Goal: Transaction & Acquisition: Book appointment/travel/reservation

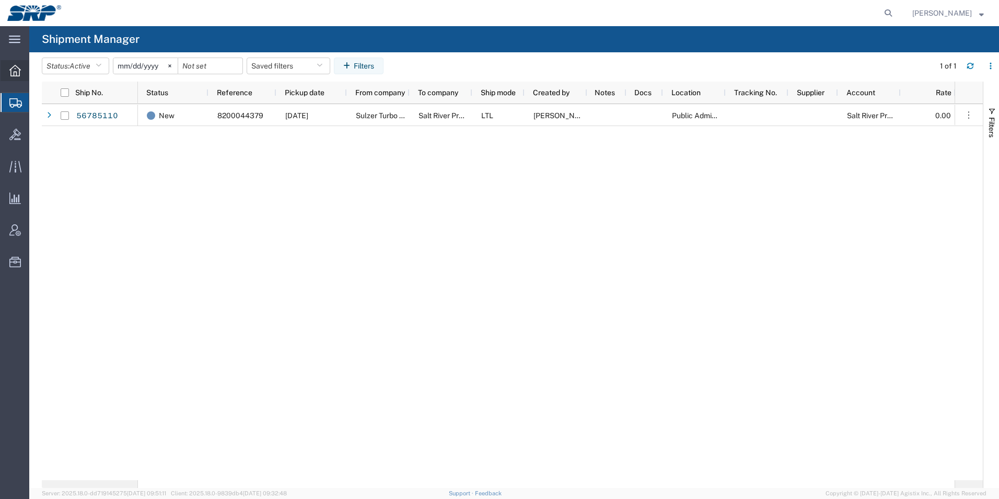
click at [9, 71] on icon at bounding box center [14, 70] width 11 height 11
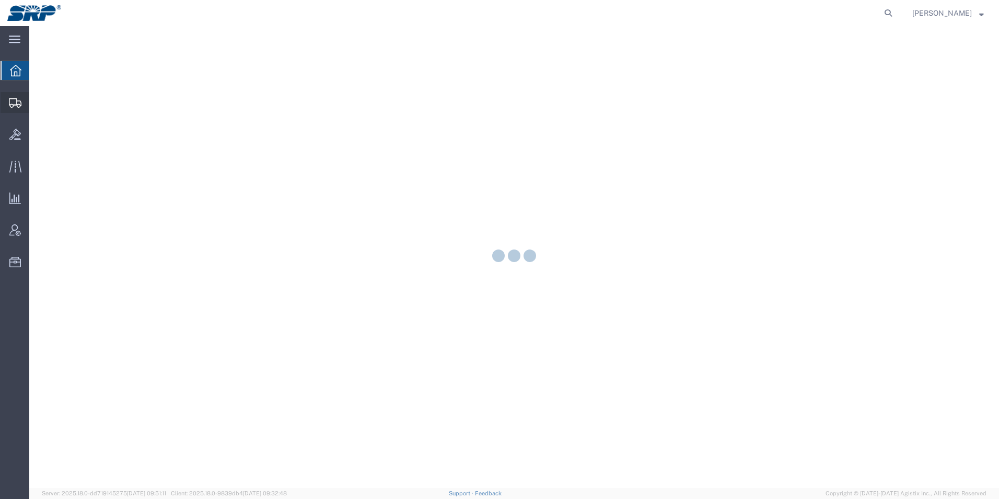
click at [13, 107] on icon at bounding box center [15, 102] width 13 height 9
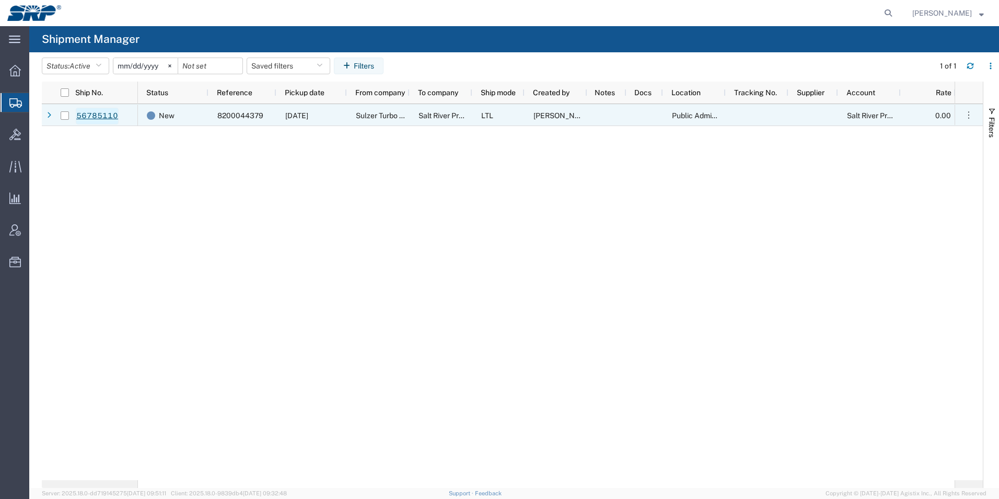
click at [106, 121] on link "56785110" at bounding box center [97, 116] width 43 height 17
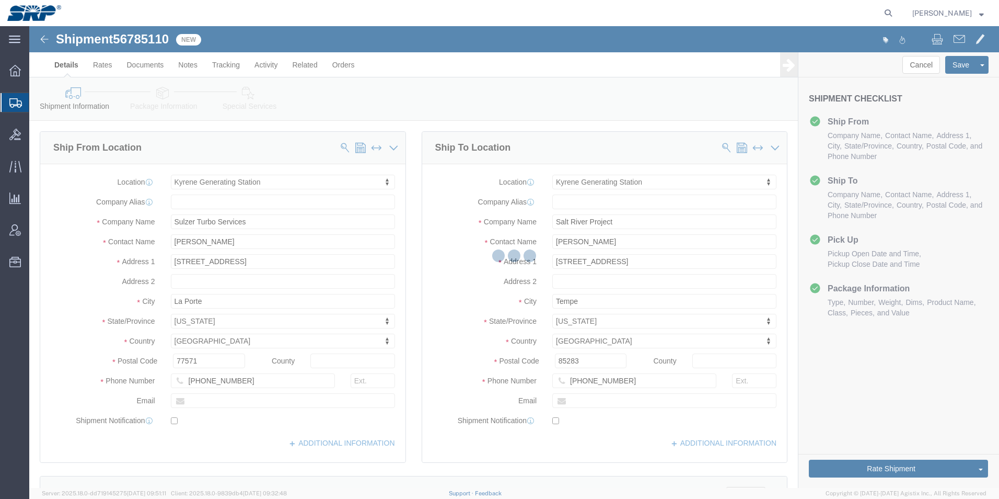
select select "54822"
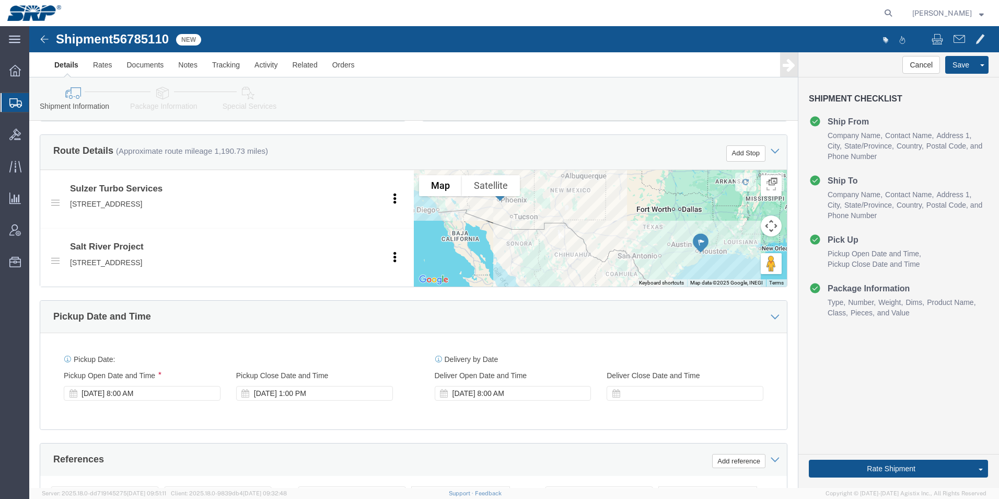
scroll to position [340, 0]
click link "Package Information"
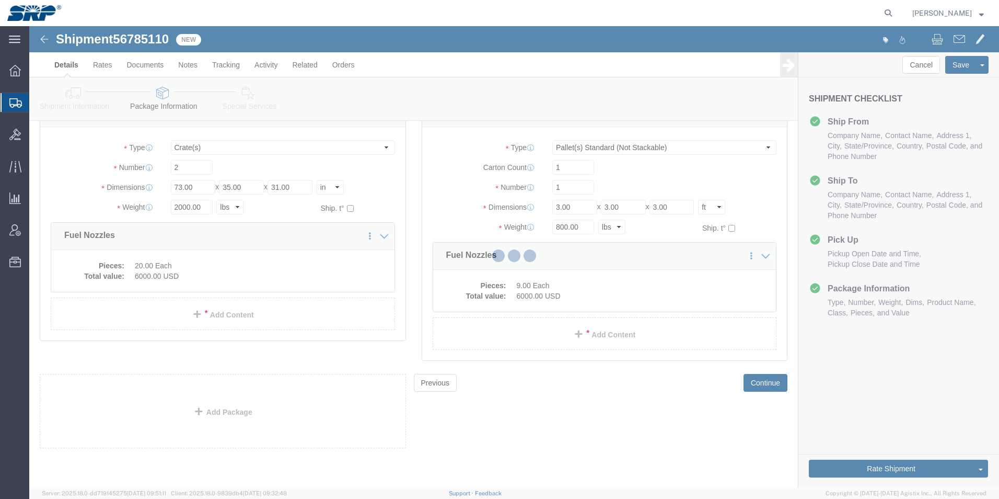
scroll to position [61, 0]
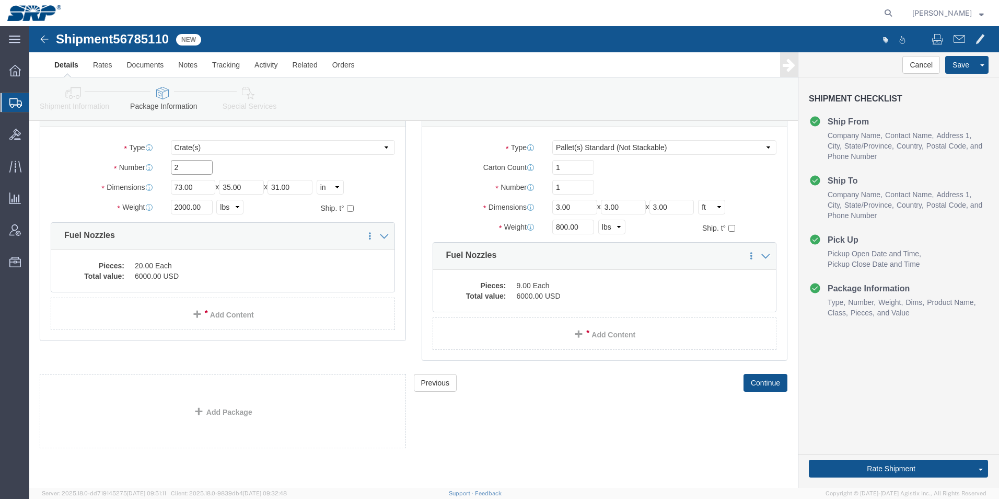
drag, startPoint x: 165, startPoint y: 141, endPoint x: 67, endPoint y: 121, distance: 100.3
click div "Package Type Select Bale(s) Basket(s) Bolt(s) Bottle(s) Buckets Bulk Bundle(s) …"
type input "3"
drag, startPoint x: 170, startPoint y: 180, endPoint x: 67, endPoint y: 177, distance: 103.5
click div "Weight 2000.00 Select kgs lbs Ship. t°"
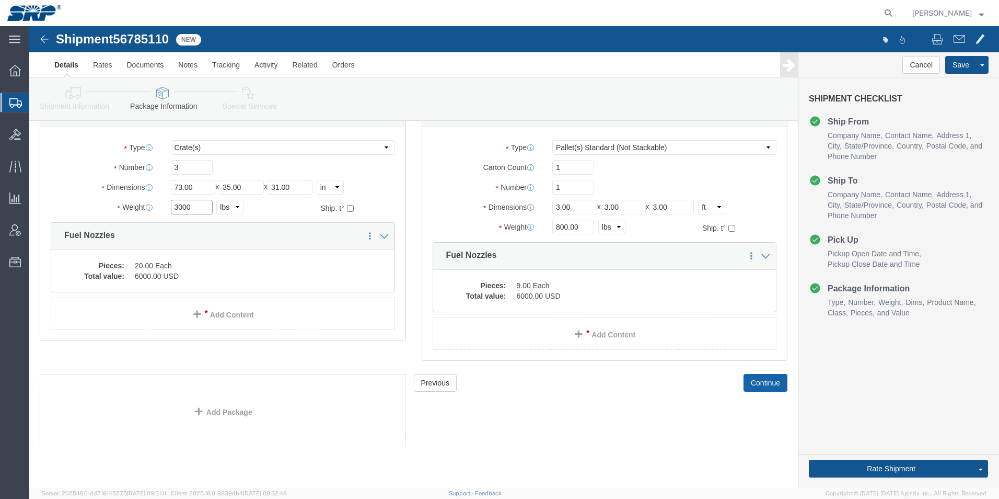
type input "3000"
click button "Continue"
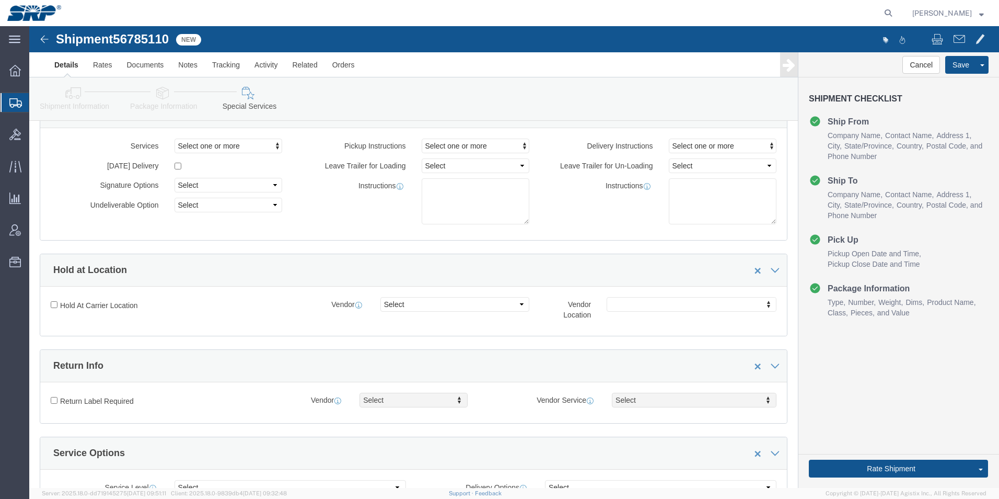
click at [15, 104] on icon at bounding box center [15, 102] width 13 height 9
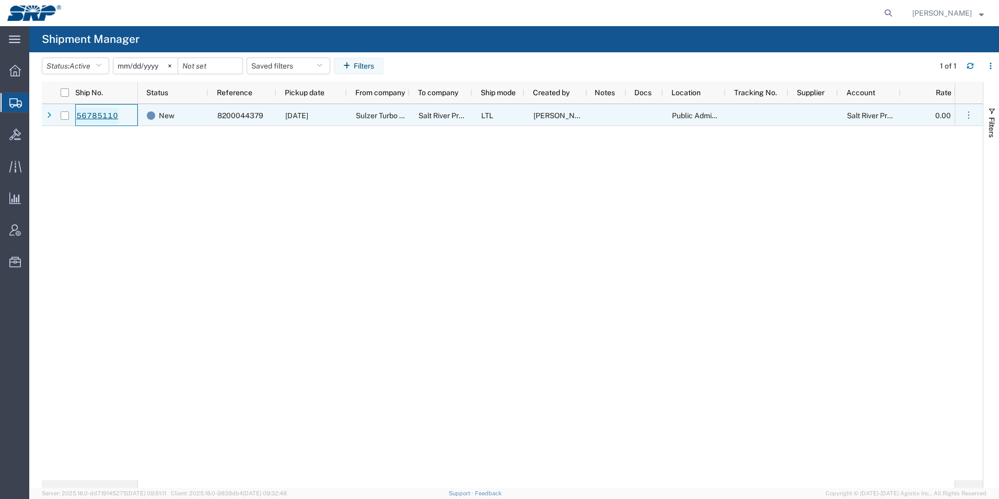
click at [105, 118] on link "56785110" at bounding box center [97, 116] width 43 height 17
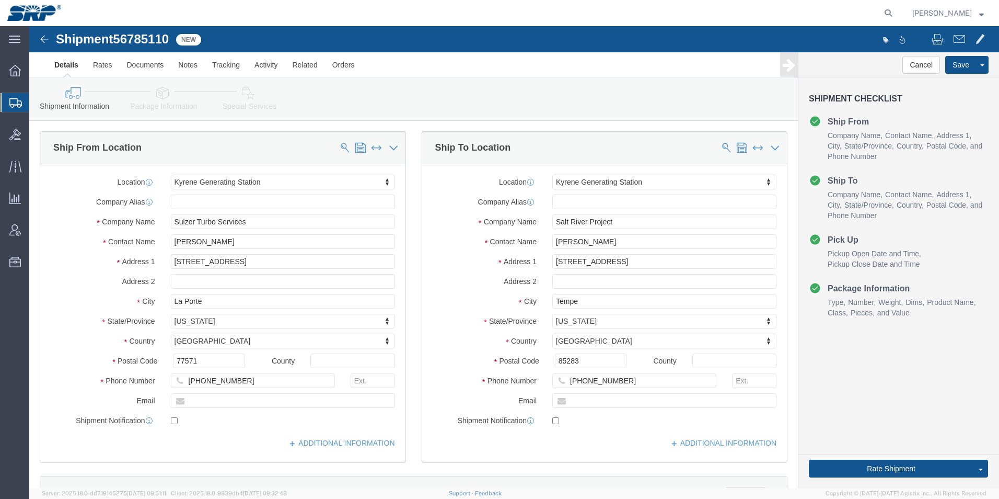
select select "54822"
click icon
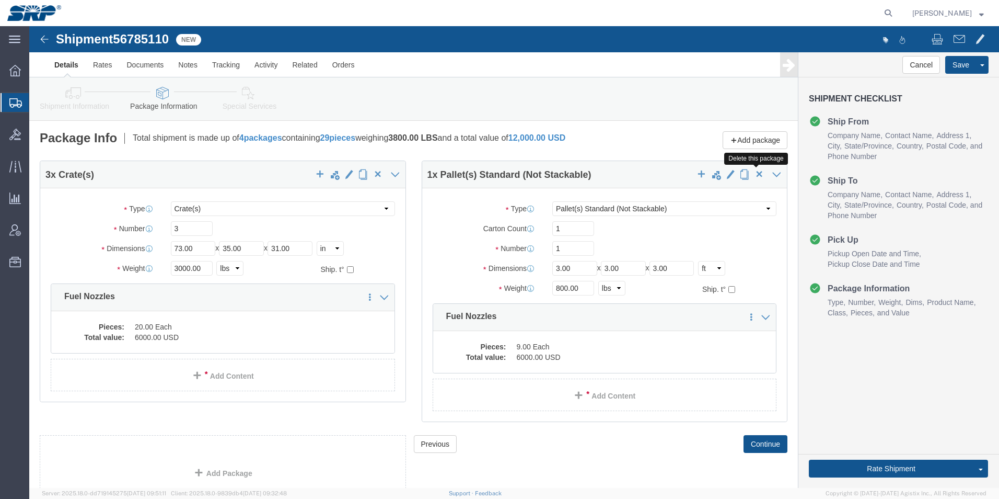
click span "button"
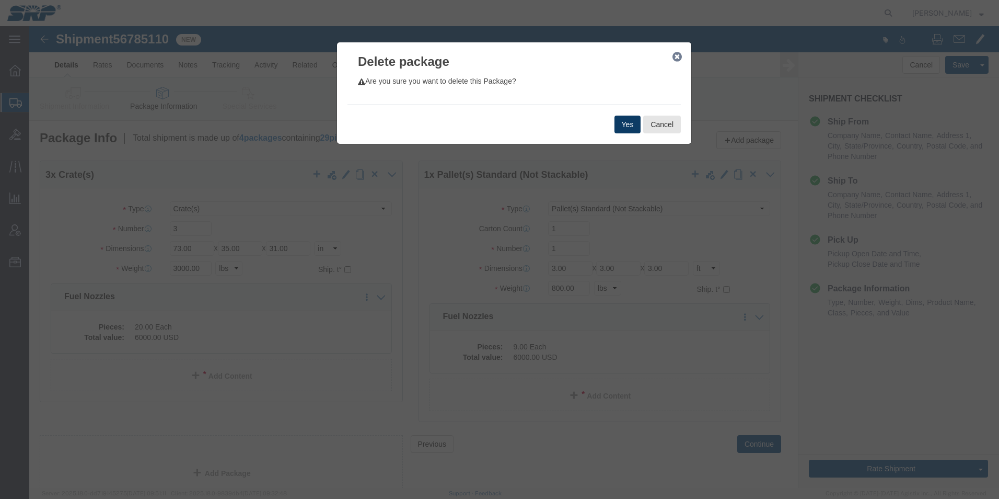
click button "Yes"
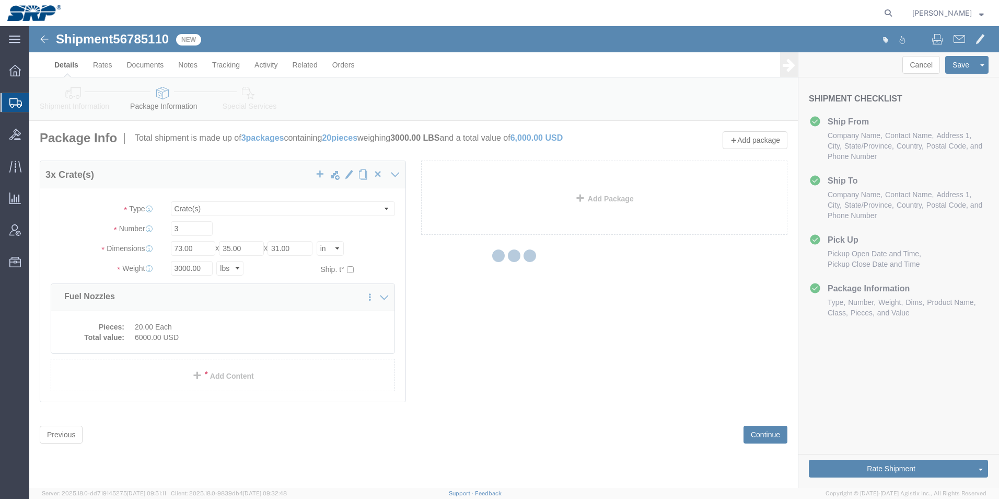
select select "CRAT"
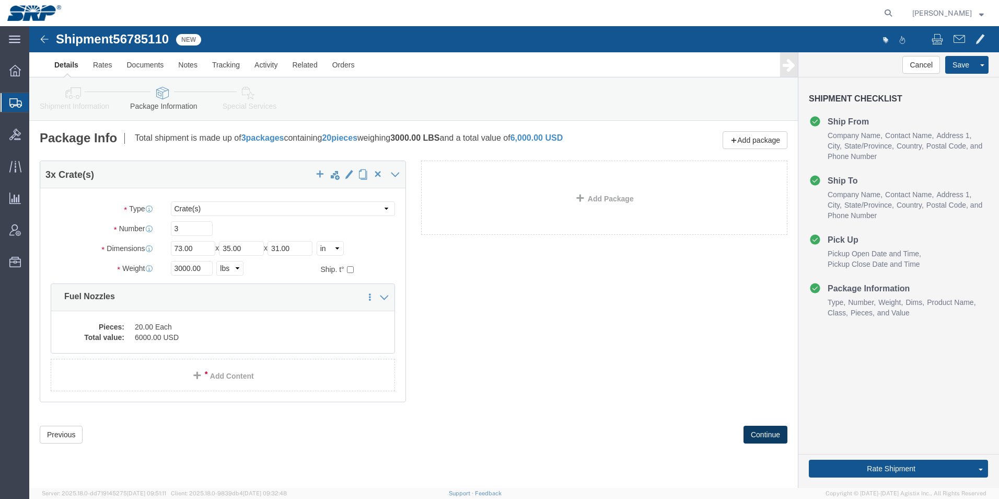
click button "Continue"
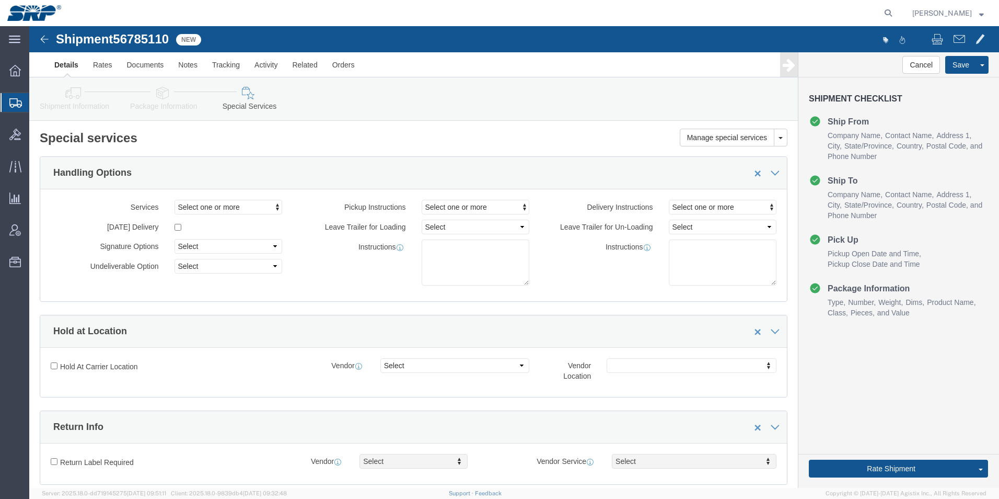
drag, startPoint x: 57, startPoint y: 77, endPoint x: 83, endPoint y: 85, distance: 27.3
click link "Shipment Information"
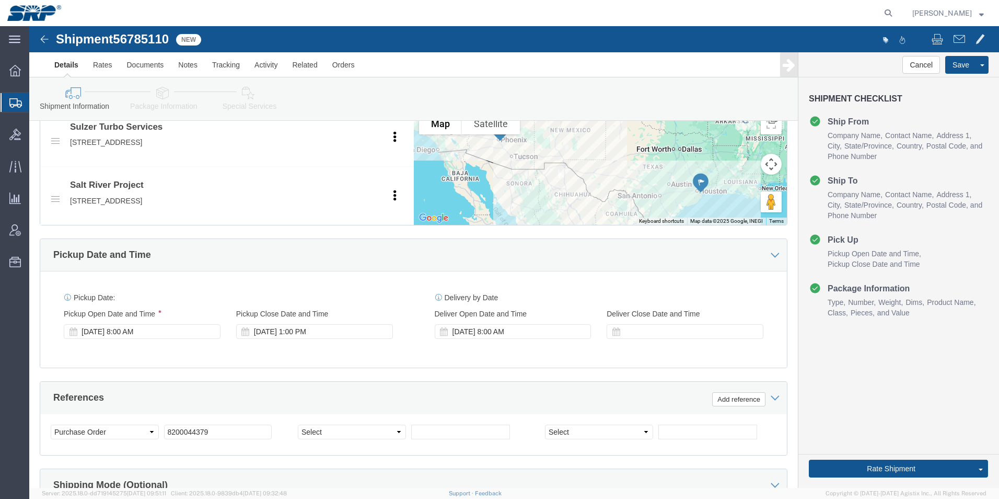
scroll to position [314, 0]
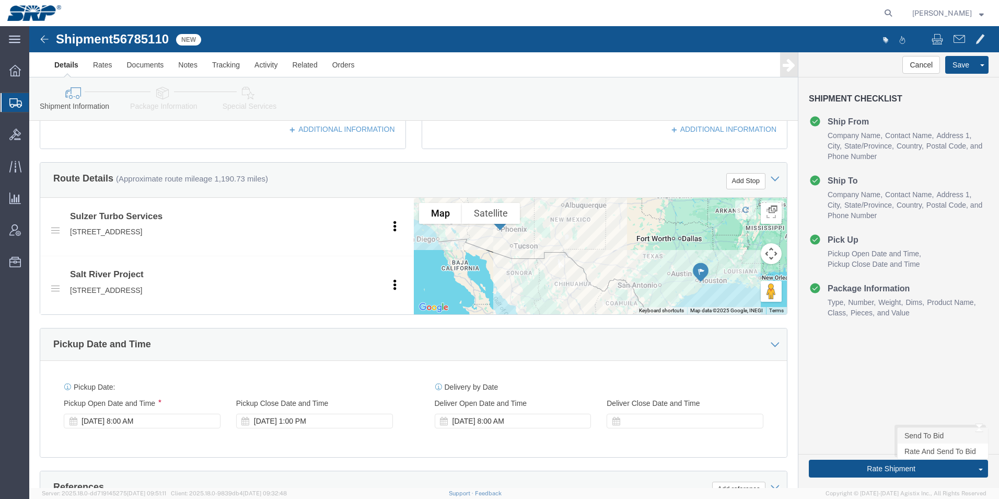
click link "Send To Bid"
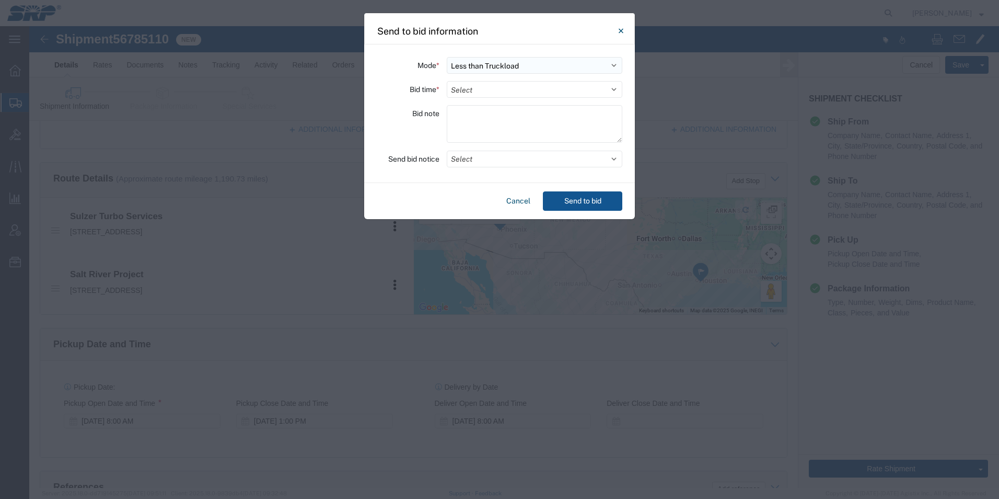
click at [470, 67] on select "Select Small Parcel Truckload Air Rail Less than Truckload Ocean Freight Multi-…" at bounding box center [535, 65] width 176 height 17
select select "TL"
click at [447, 57] on select "Select Small Parcel Truckload Air Rail Less than Truckload Ocean Freight Multi-…" at bounding box center [535, 65] width 176 height 17
click at [470, 86] on select "Select 30 Min (Rush) 1 Hour (Rush) 2 Hours (Rush) 4 Hours (Rush) 8 Hours (Rush)…" at bounding box center [535, 89] width 176 height 17
select select "4"
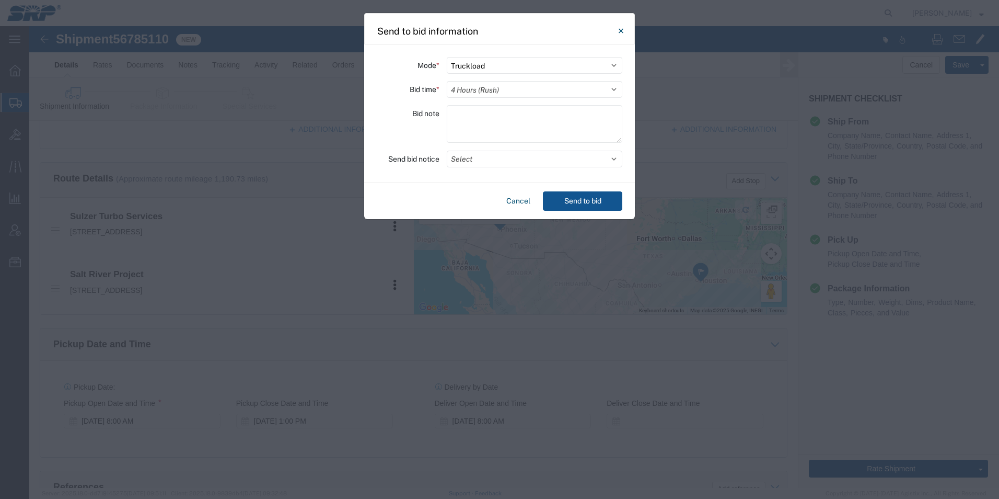
click at [447, 81] on select "Select 30 Min (Rush) 1 Hour (Rush) 2 Hours (Rush) 4 Hours (Rush) 8 Hours (Rush)…" at bounding box center [535, 89] width 176 height 17
click at [474, 114] on textarea at bounding box center [535, 124] width 176 height 38
click at [480, 158] on button "Select" at bounding box center [535, 159] width 176 height 17
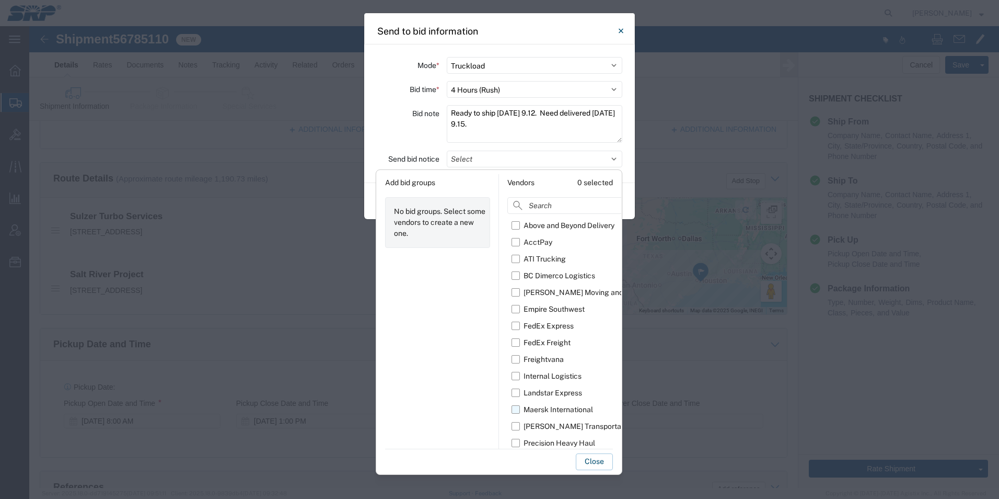
click at [516, 412] on label "Maersk International" at bounding box center [584, 409] width 144 height 17
click at [0, 0] on input "Maersk International" at bounding box center [0, 0] width 0 height 0
click at [593, 465] on button "Close" at bounding box center [594, 461] width 37 height 17
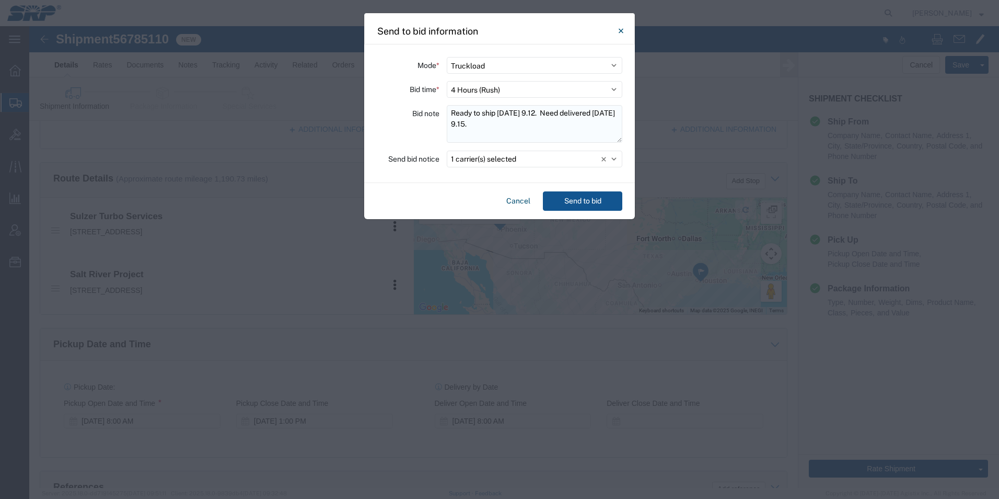
click at [506, 122] on textarea "Ready to ship [DATE] 9.12. Need delivered [DATE] 9.15." at bounding box center [535, 124] width 176 height 38
click at [450, 113] on textarea "Ready to ship [DATE] 9.12. Need delivered [DATE] 9.15." at bounding box center [535, 124] width 176 height 38
type textarea "3 crates ready to ship [DATE] 9.12. Need delivered [DATE] 9.15."
click at [572, 202] on button "Send to bid" at bounding box center [582, 200] width 79 height 19
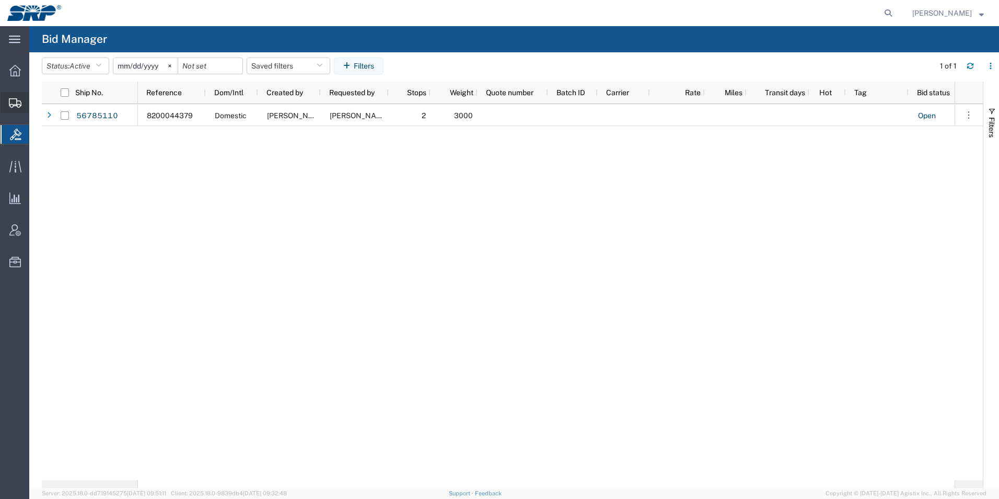
click at [16, 103] on icon at bounding box center [15, 102] width 13 height 9
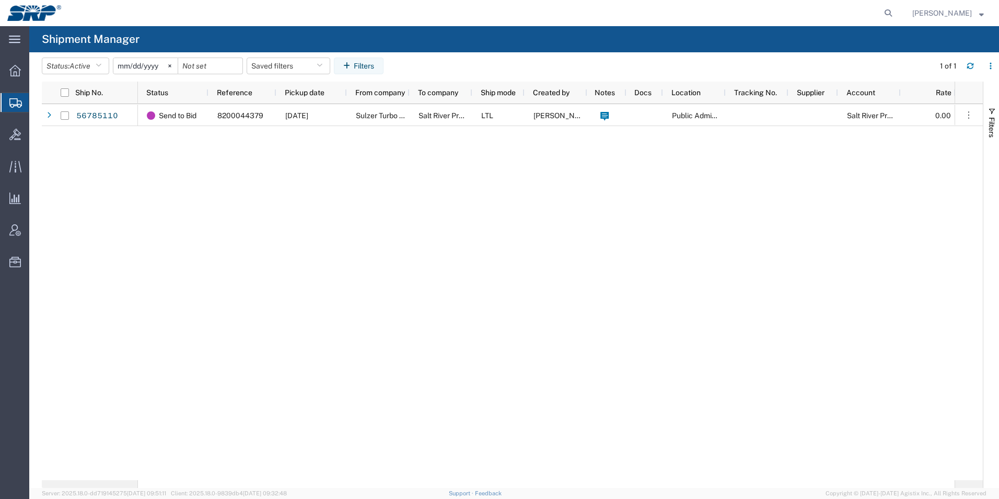
drag, startPoint x: 11, startPoint y: 70, endPoint x: 15, endPoint y: 93, distance: 22.7
click at [11, 70] on icon at bounding box center [14, 70] width 11 height 11
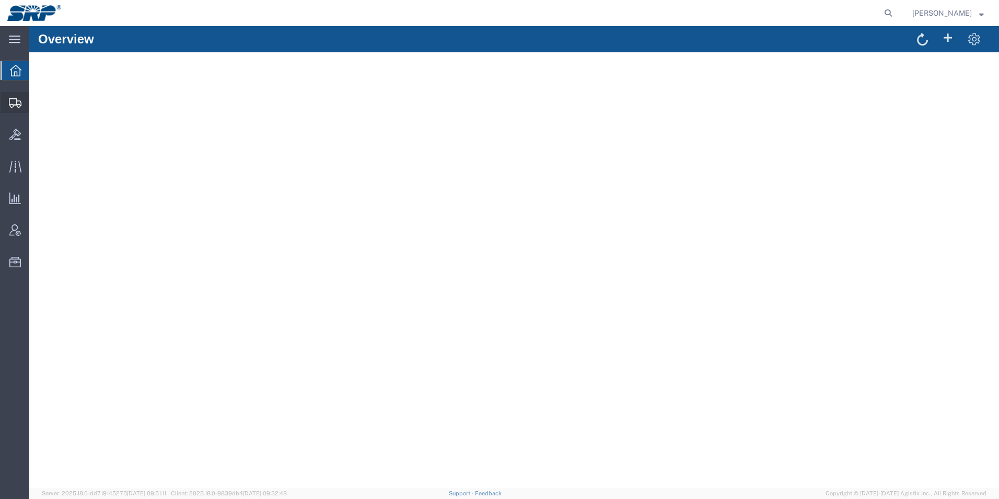
click at [15, 100] on icon at bounding box center [15, 102] width 13 height 9
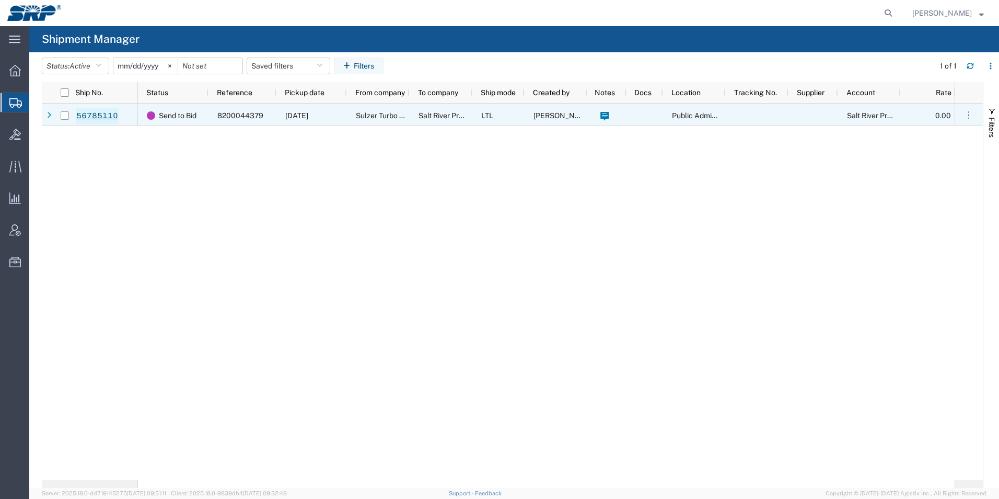
click at [93, 115] on link "56785110" at bounding box center [97, 116] width 43 height 17
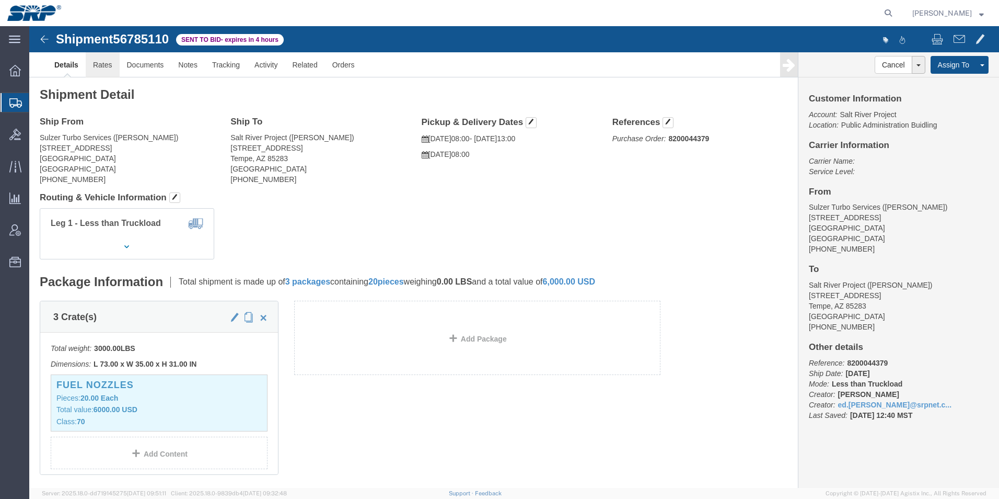
click link "Rates"
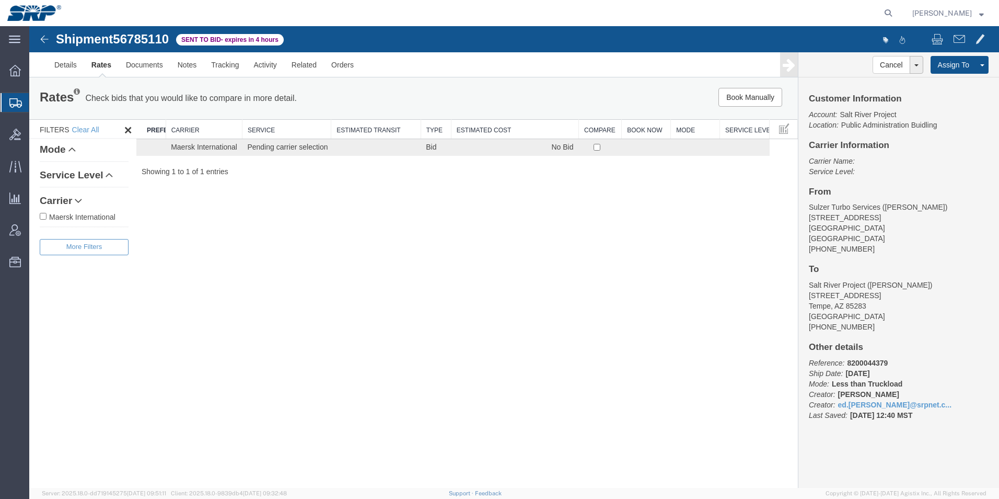
click at [11, 108] on div at bounding box center [15, 102] width 29 height 19
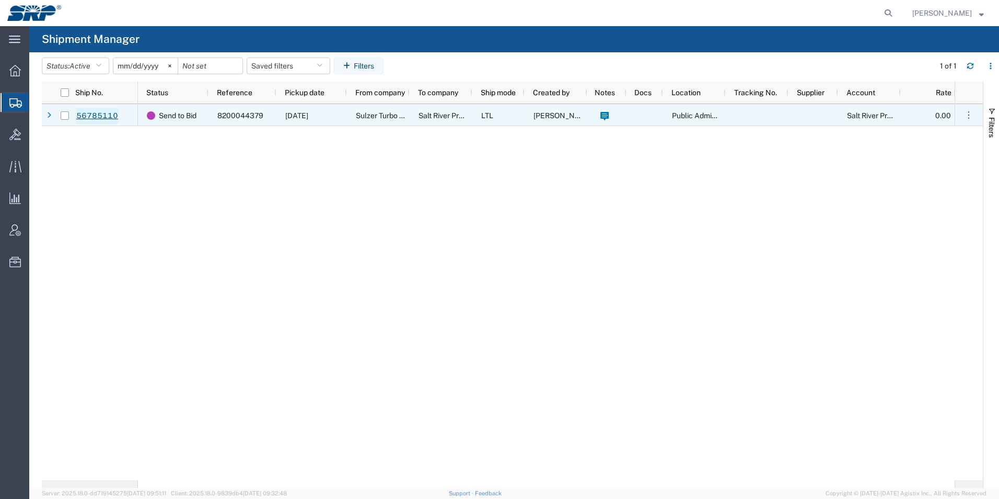
click at [99, 113] on link "56785110" at bounding box center [97, 116] width 43 height 17
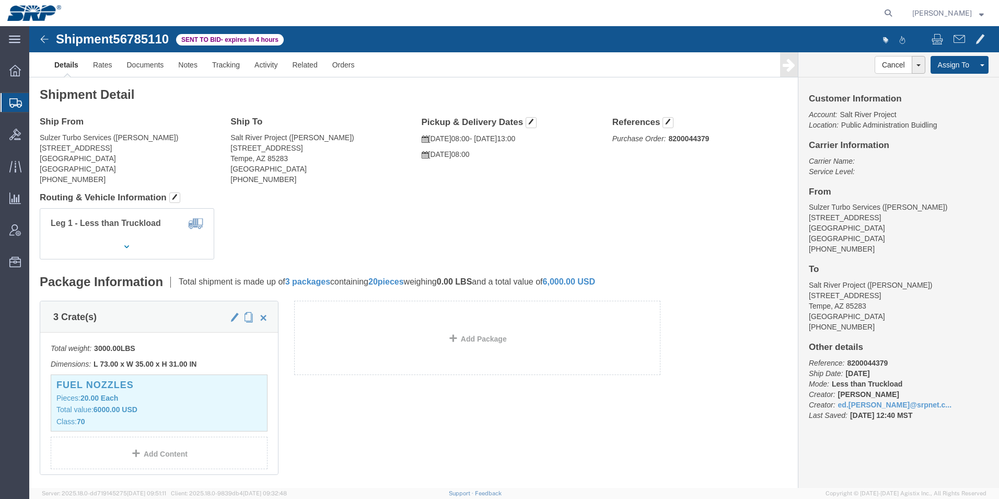
click at [15, 108] on div at bounding box center [15, 102] width 29 height 19
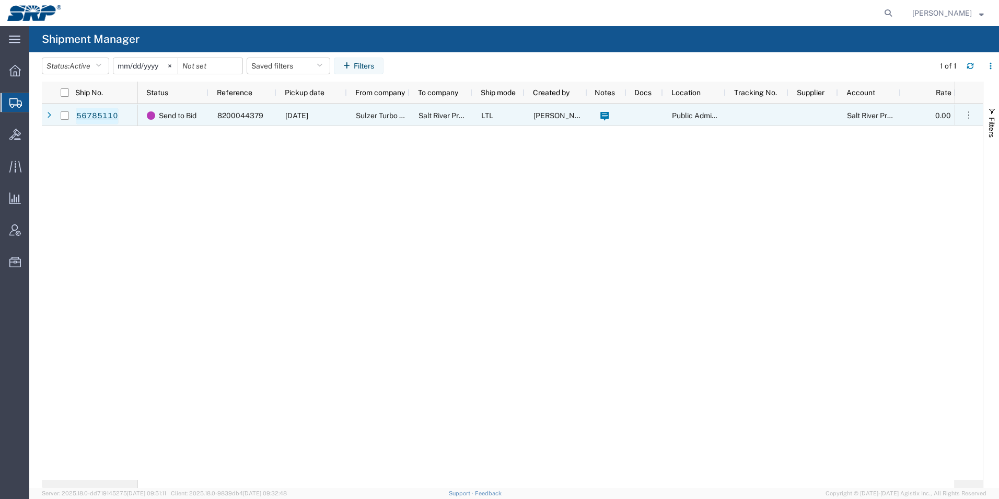
click at [101, 117] on link "56785110" at bounding box center [97, 116] width 43 height 17
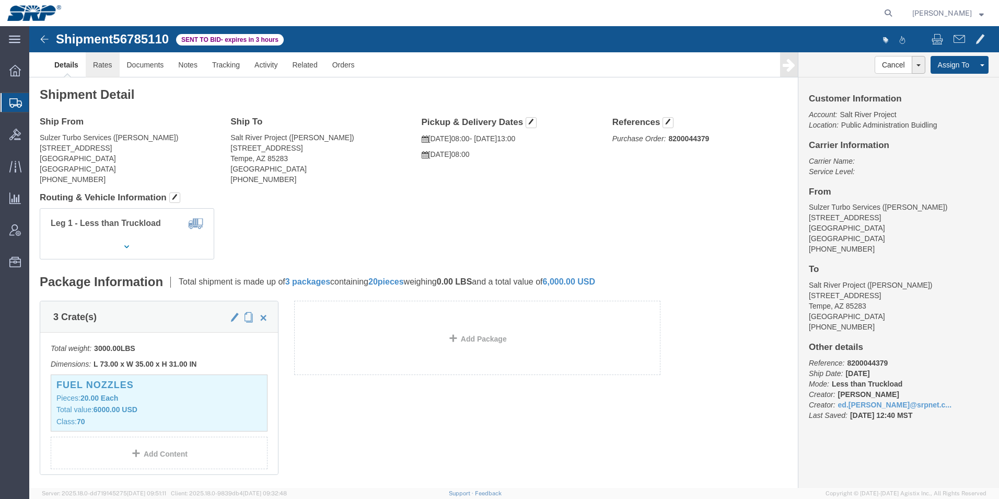
click link "Rates"
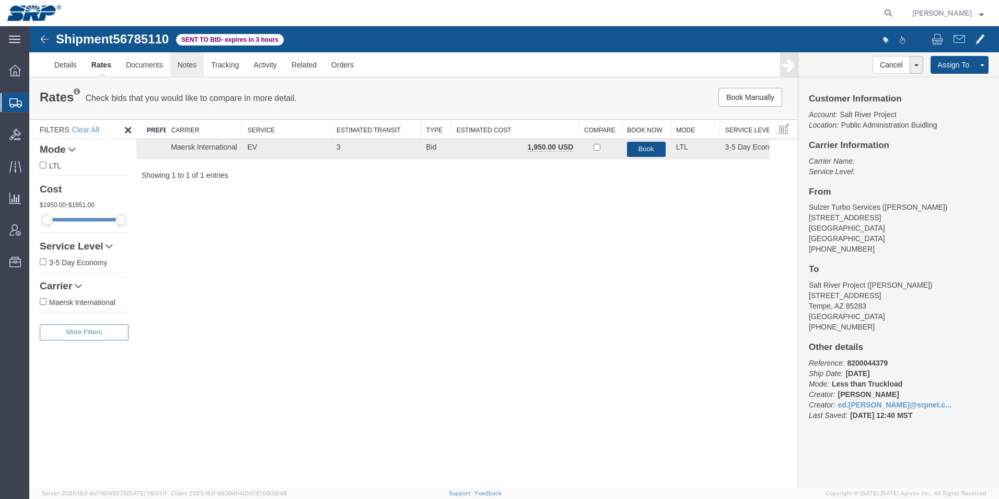
click at [189, 59] on link "Notes" at bounding box center [187, 64] width 34 height 25
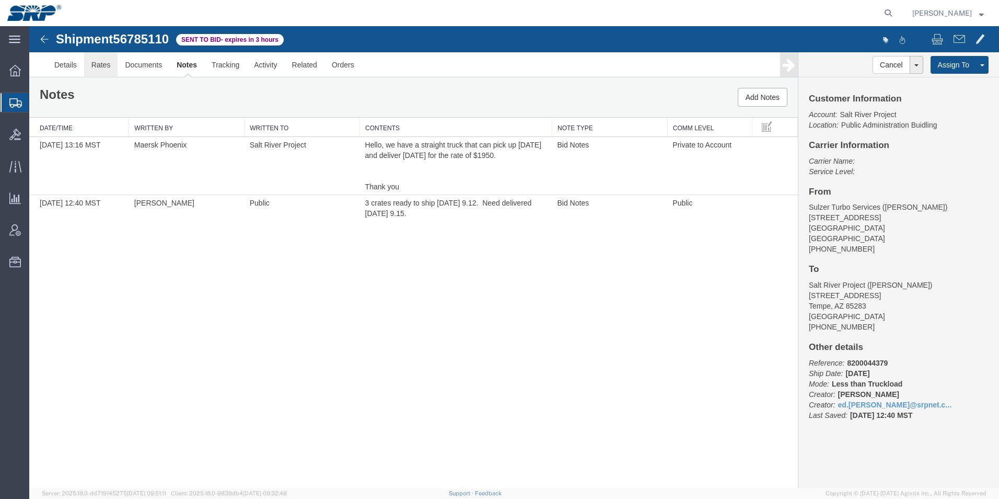
click at [103, 64] on link "Rates" at bounding box center [101, 64] width 34 height 25
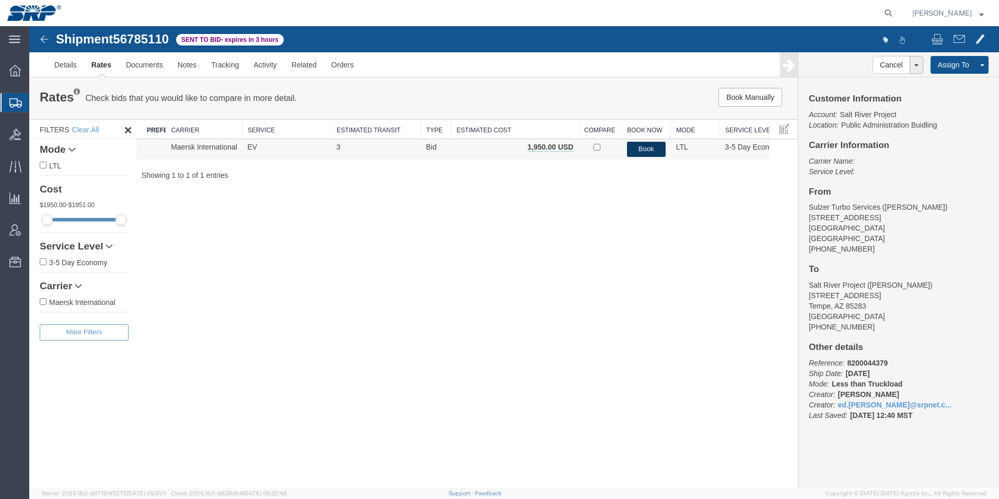
click at [650, 148] on button "Book" at bounding box center [646, 149] width 39 height 15
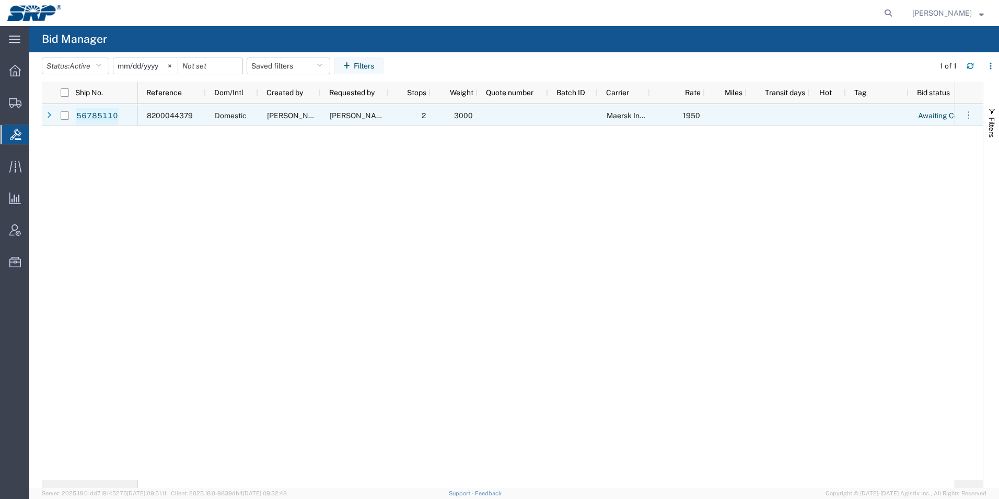
click at [96, 112] on link "56785110" at bounding box center [97, 116] width 43 height 17
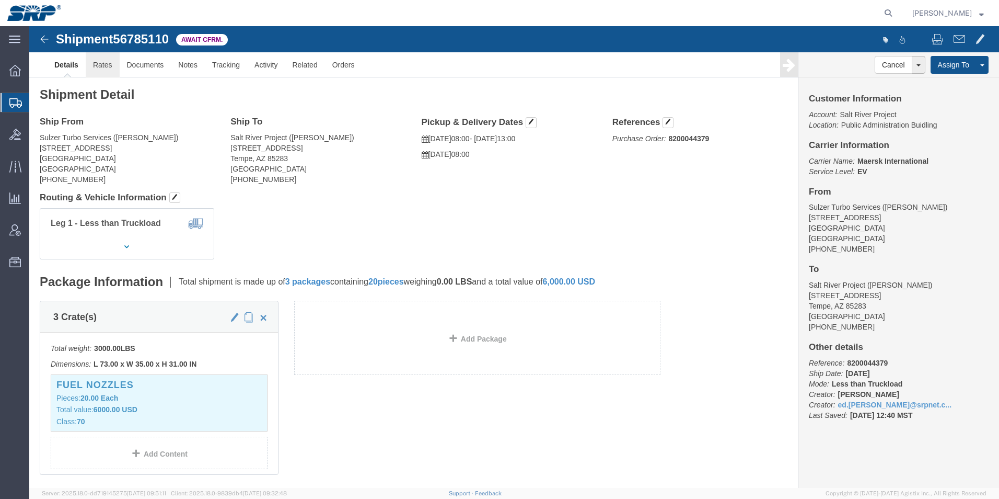
click link "Rates"
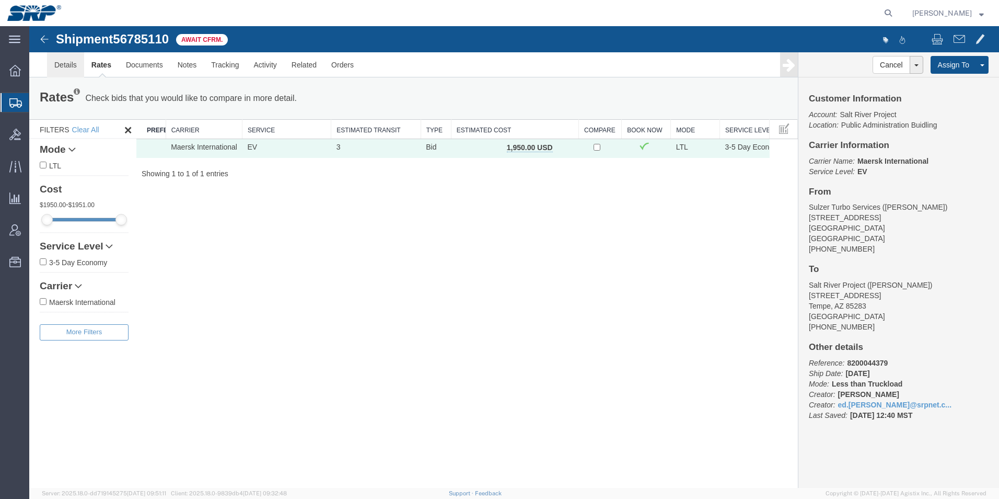
click at [69, 66] on link "Details" at bounding box center [65, 64] width 37 height 25
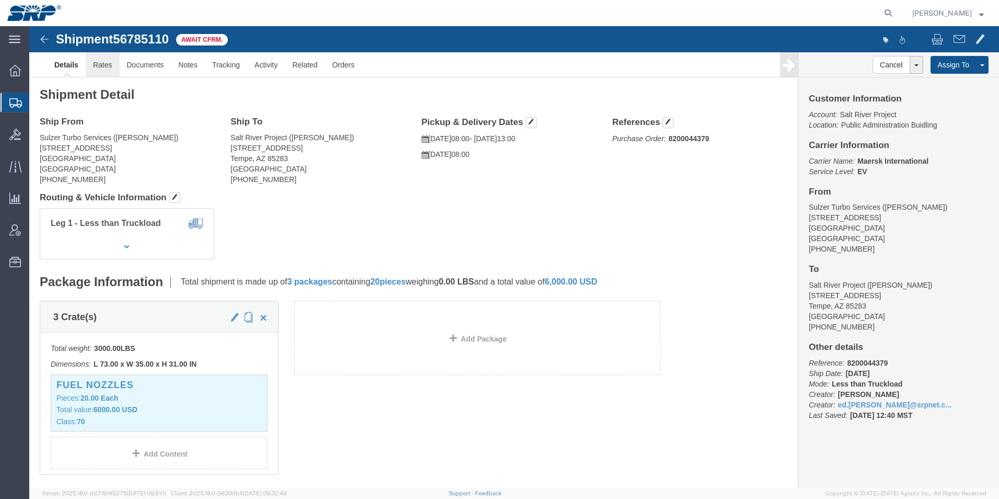
click link "Rates"
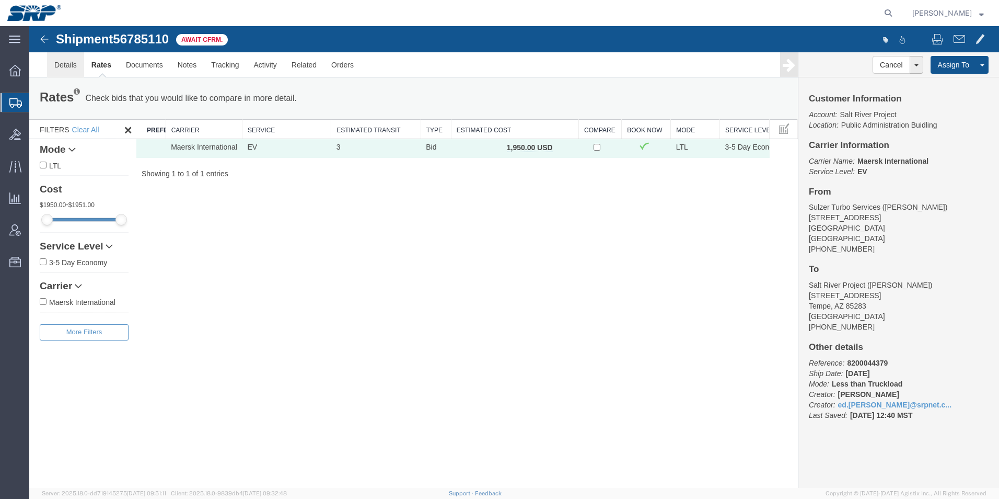
click at [75, 67] on link "Details" at bounding box center [65, 64] width 37 height 25
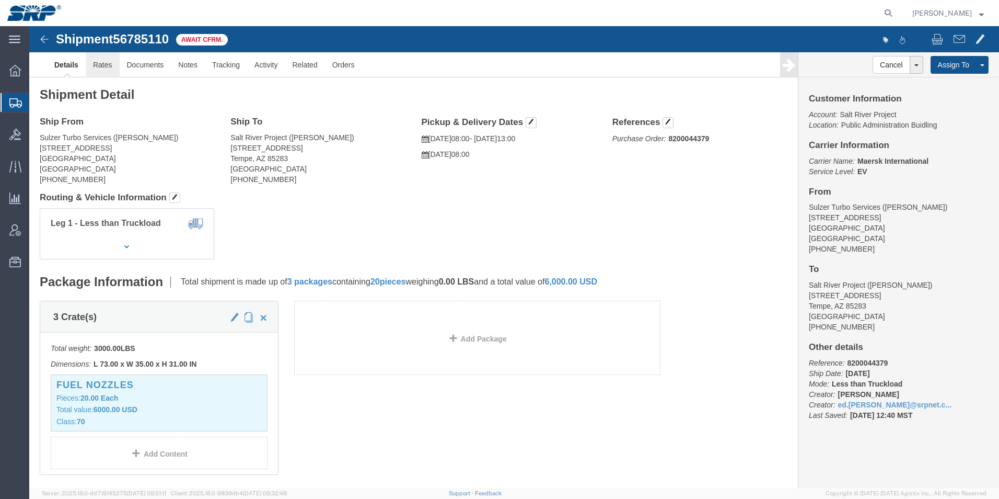
click link "Rates"
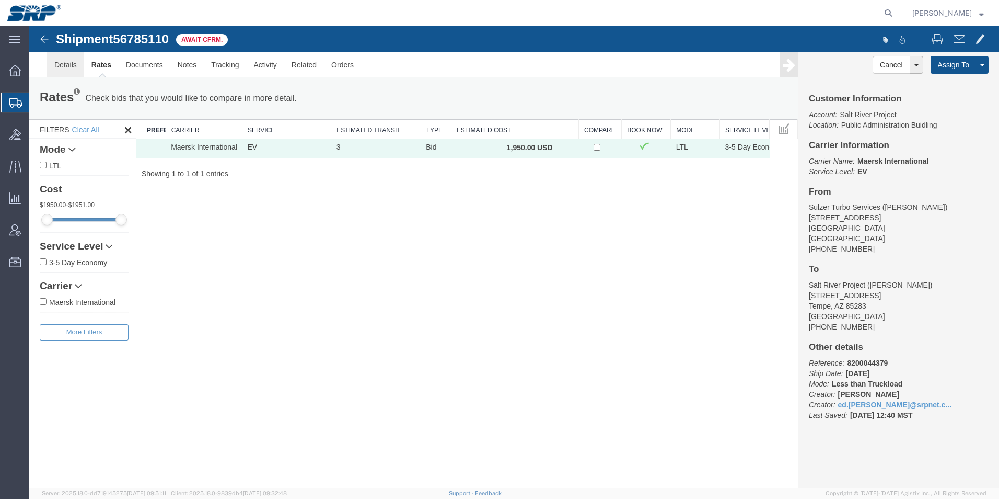
click at [59, 67] on link "Details" at bounding box center [65, 64] width 37 height 25
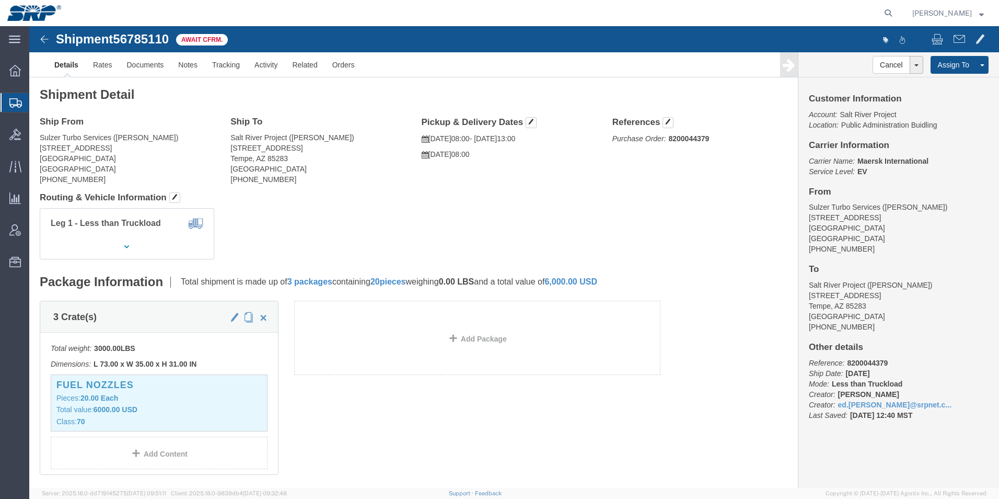
click at [11, 104] on icon at bounding box center [15, 102] width 13 height 9
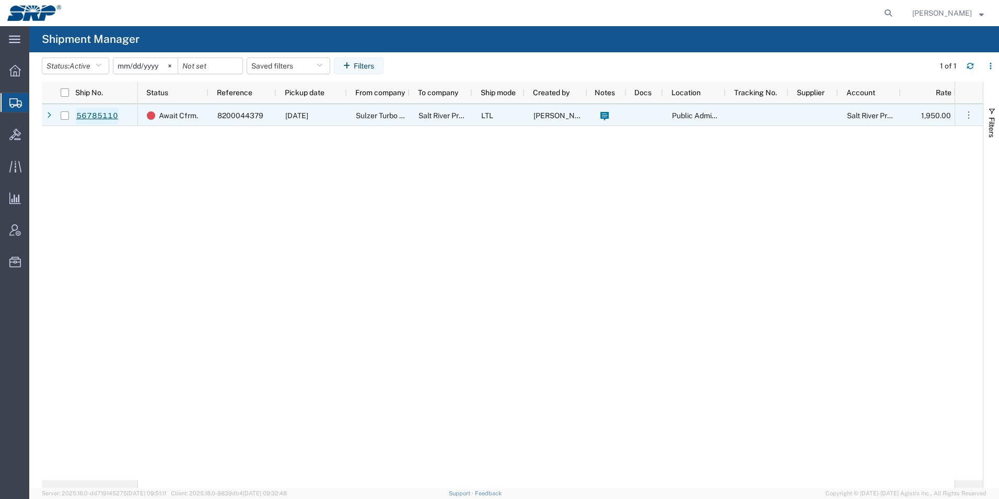
click at [86, 118] on link "56785110" at bounding box center [97, 116] width 43 height 17
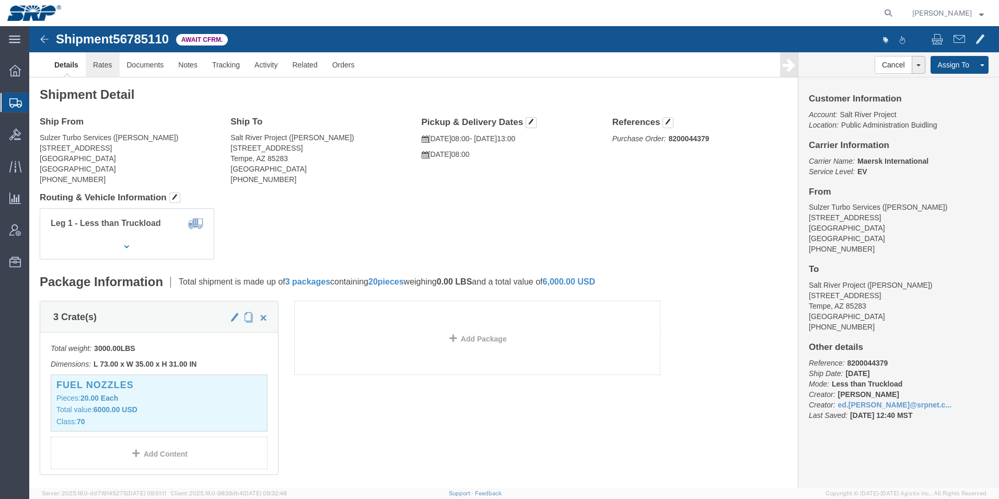
click link "Rates"
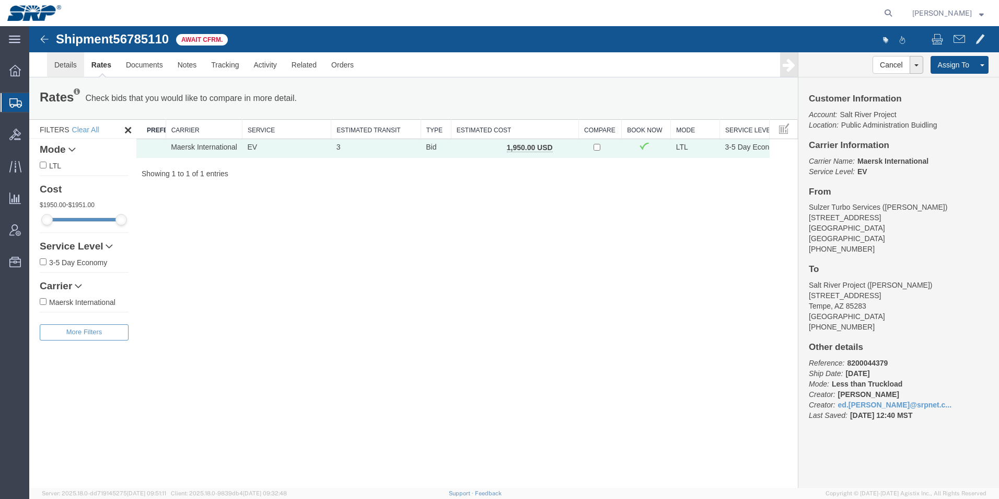
click at [79, 68] on link "Details" at bounding box center [65, 64] width 37 height 25
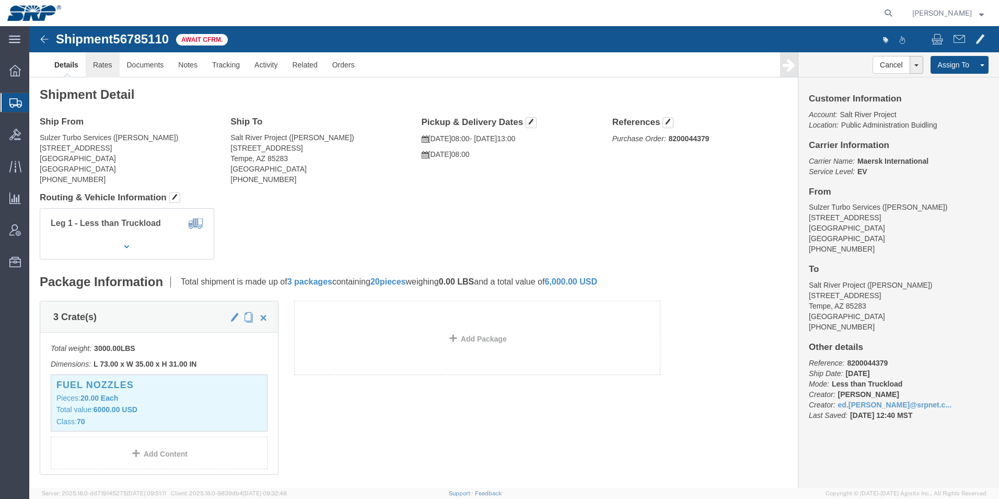
click link "Rates"
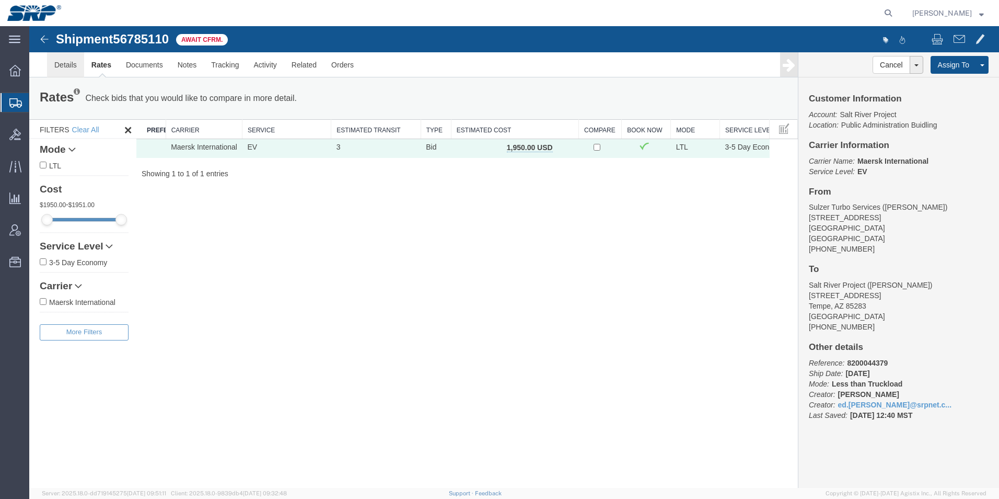
click at [54, 64] on link "Details" at bounding box center [65, 64] width 37 height 25
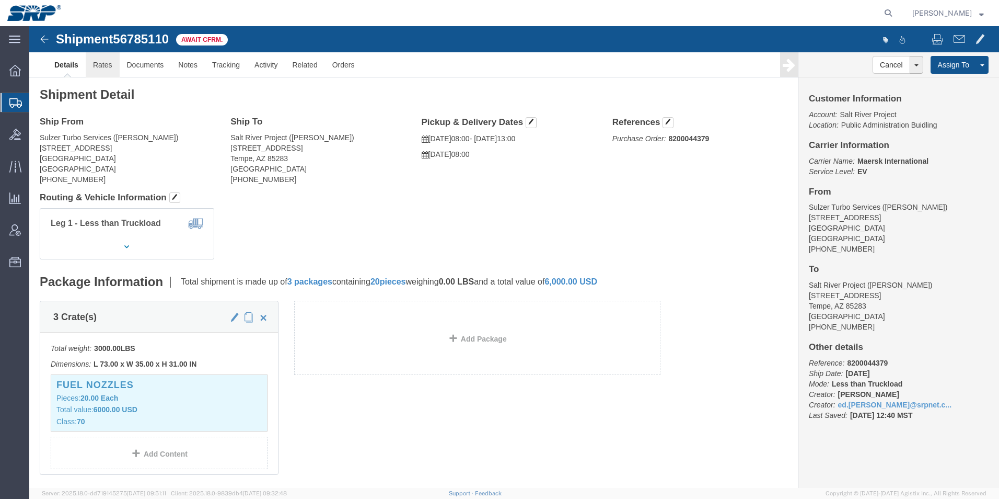
click link "Rates"
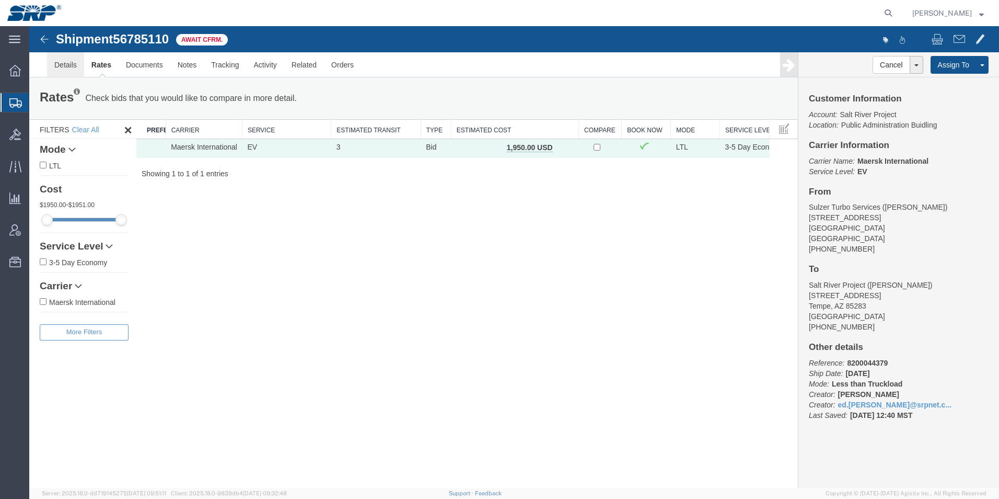
click at [63, 65] on link "Details" at bounding box center [65, 64] width 37 height 25
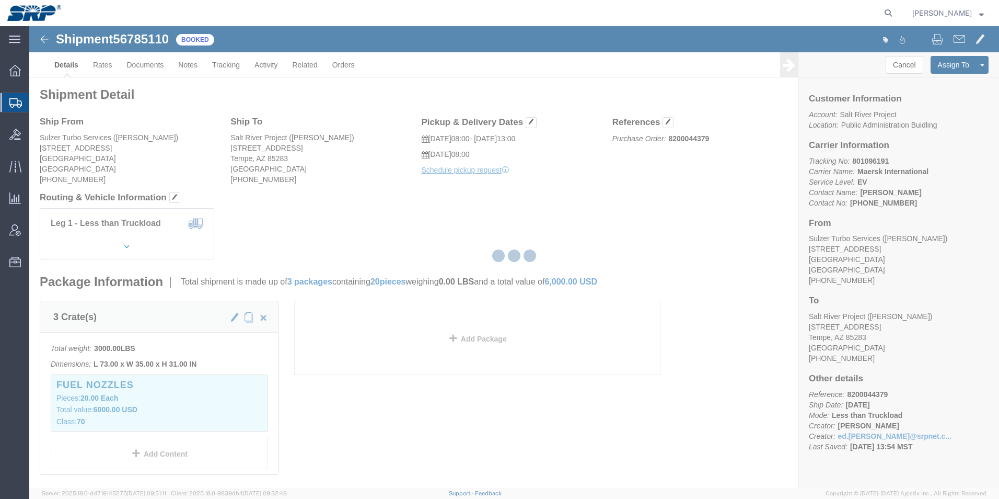
click at [147, 67] on div at bounding box center [514, 257] width 970 height 462
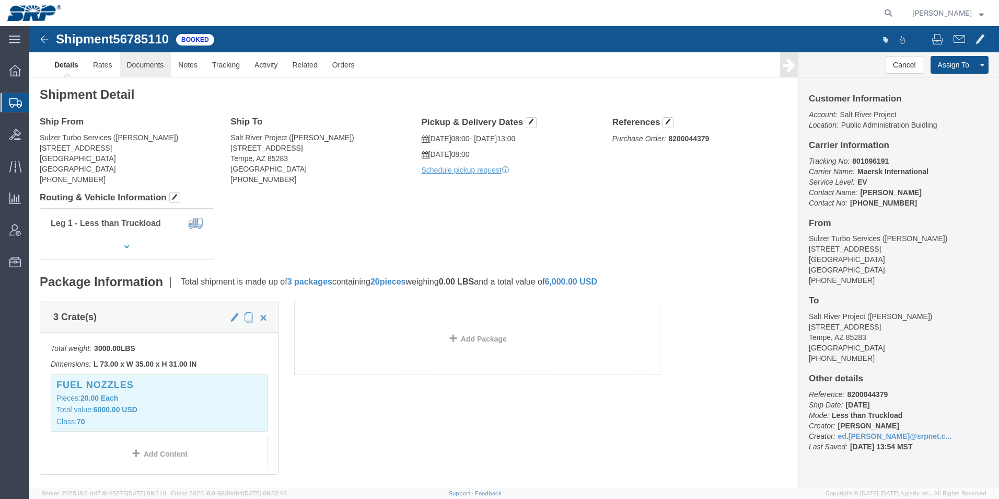
click link "Documents"
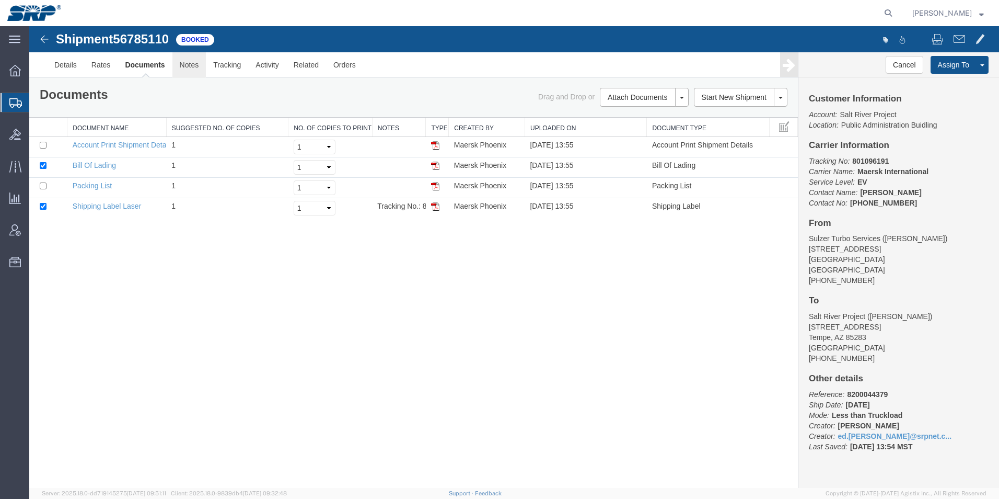
click at [185, 62] on link "Notes" at bounding box center [189, 64] width 34 height 25
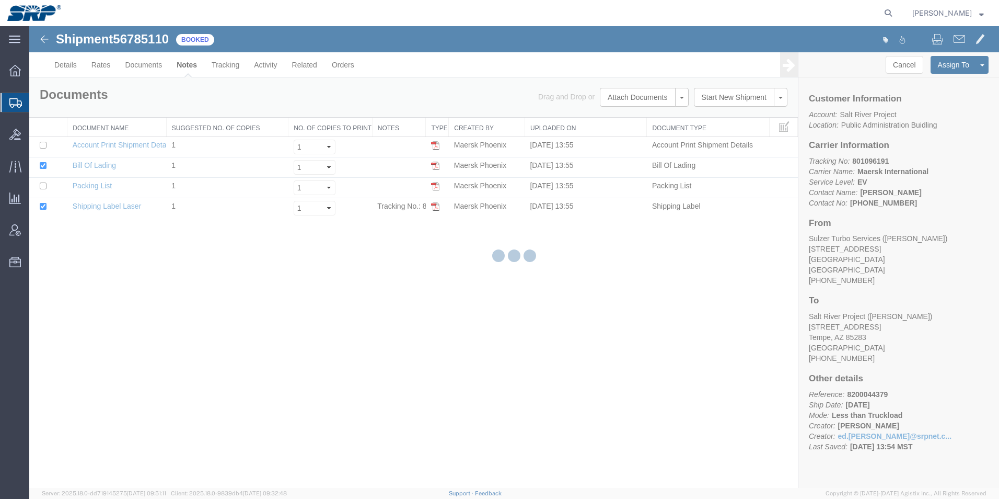
click at [156, 64] on div at bounding box center [514, 257] width 970 height 462
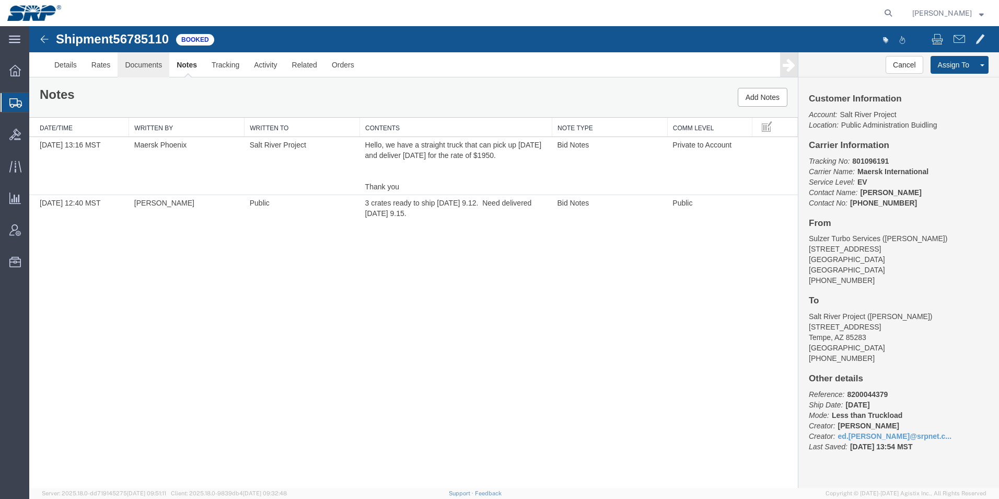
click at [156, 64] on link "Documents" at bounding box center [144, 64] width 52 height 25
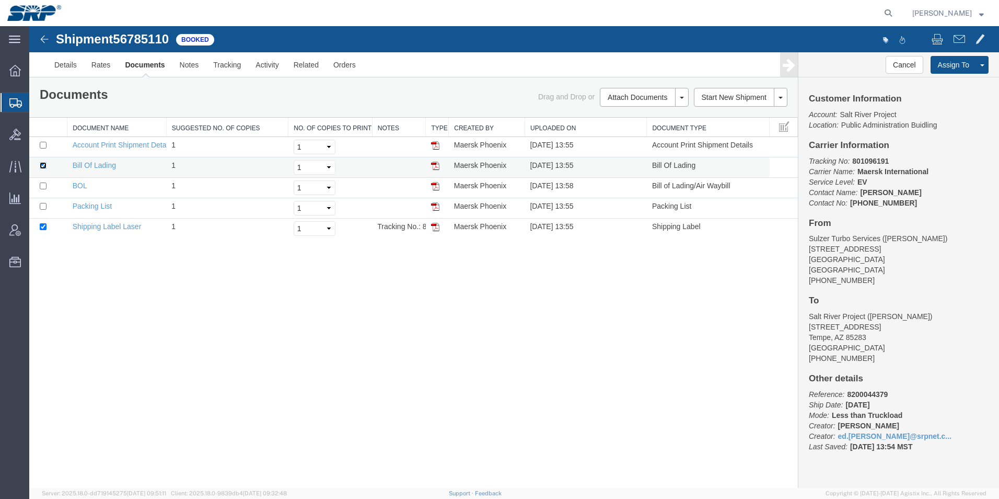
click at [41, 166] on input "checkbox" at bounding box center [43, 165] width 7 height 7
checkbox input "false"
click at [44, 186] on input "checkbox" at bounding box center [43, 185] width 7 height 7
checkbox input "true"
click at [42, 231] on td at bounding box center [48, 228] width 38 height 20
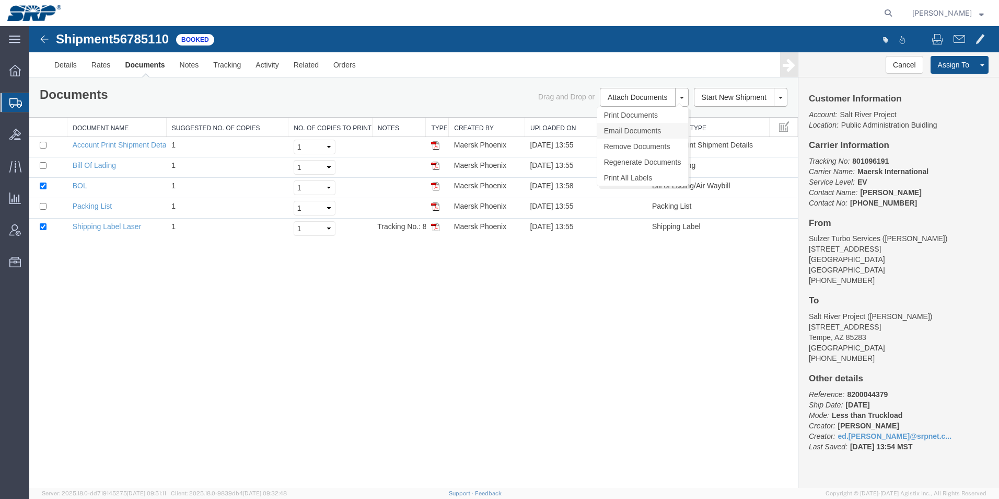
click at [630, 133] on link "Email Documents" at bounding box center [642, 131] width 91 height 16
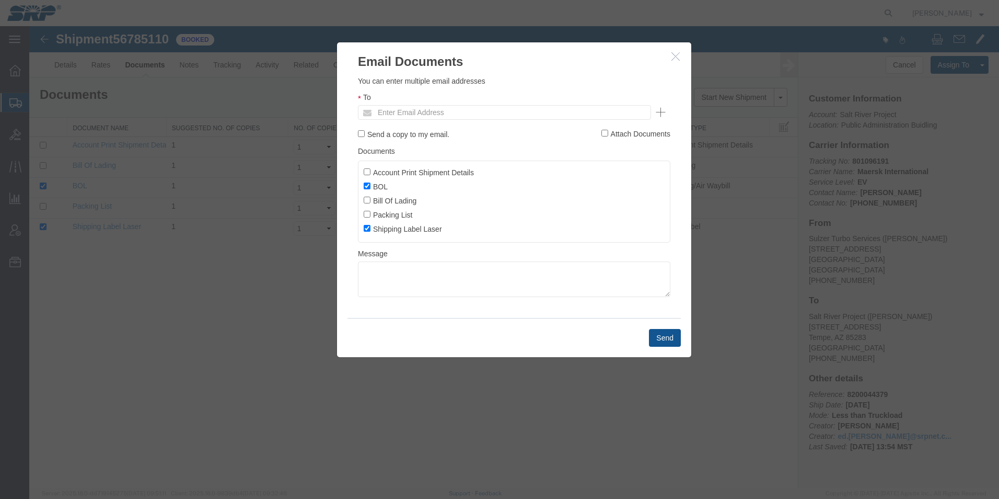
click at [623, 112] on ul "Enter Email Address" at bounding box center [504, 112] width 293 height 15
type input "ed.s"
type input "Enter Email Address"
click at [366, 228] on input "Shipping Label Laser" at bounding box center [367, 228] width 7 height 7
checkbox input "false"
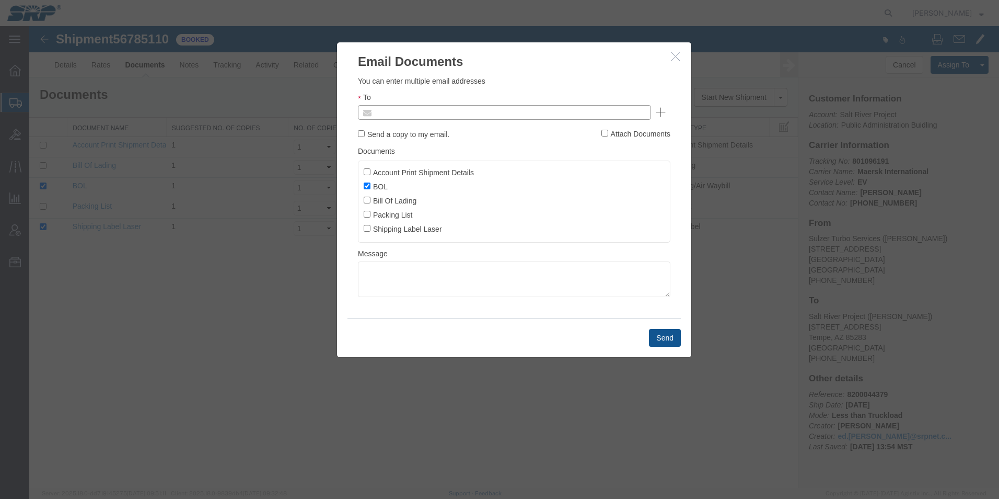
click at [436, 108] on input "text" at bounding box center [510, 113] width 275 height 14
type input "ed.s"
click at [663, 338] on button "Send" at bounding box center [665, 338] width 32 height 18
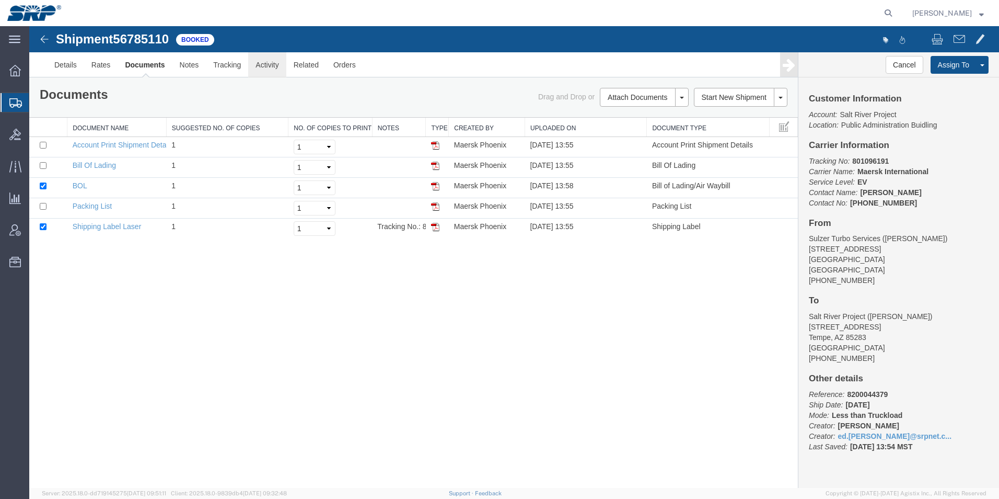
click at [273, 70] on link "Activity" at bounding box center [267, 64] width 38 height 25
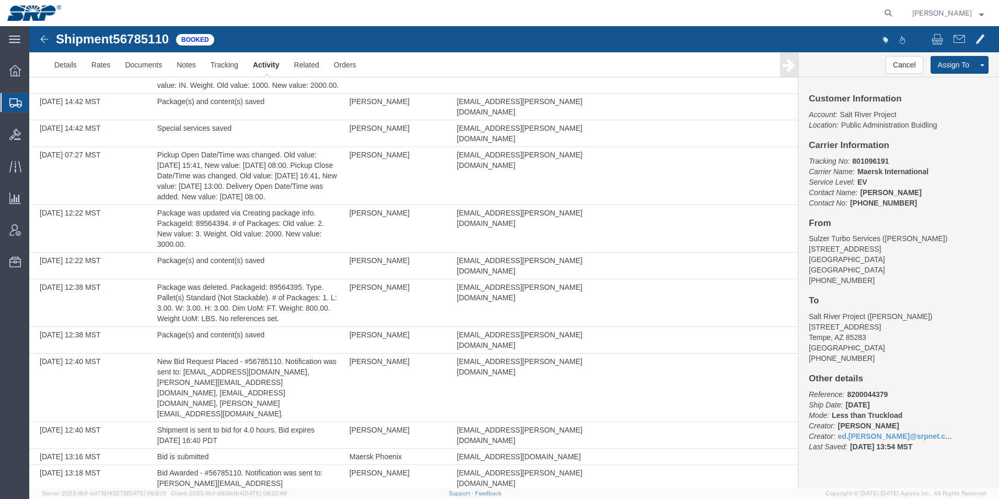
scroll to position [626, 0]
